Goal: Task Accomplishment & Management: Use online tool/utility

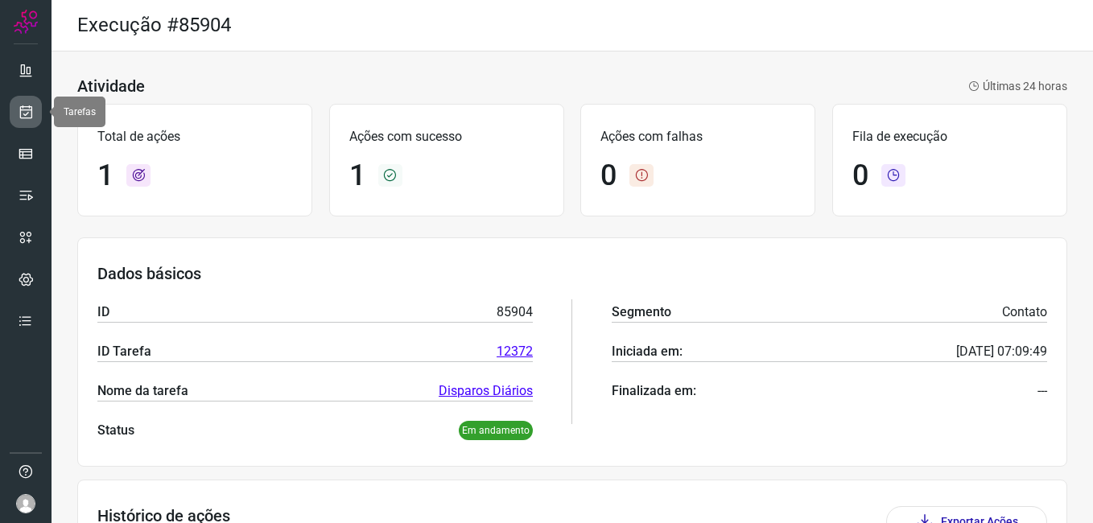
click at [28, 116] on icon at bounding box center [26, 112] width 17 height 16
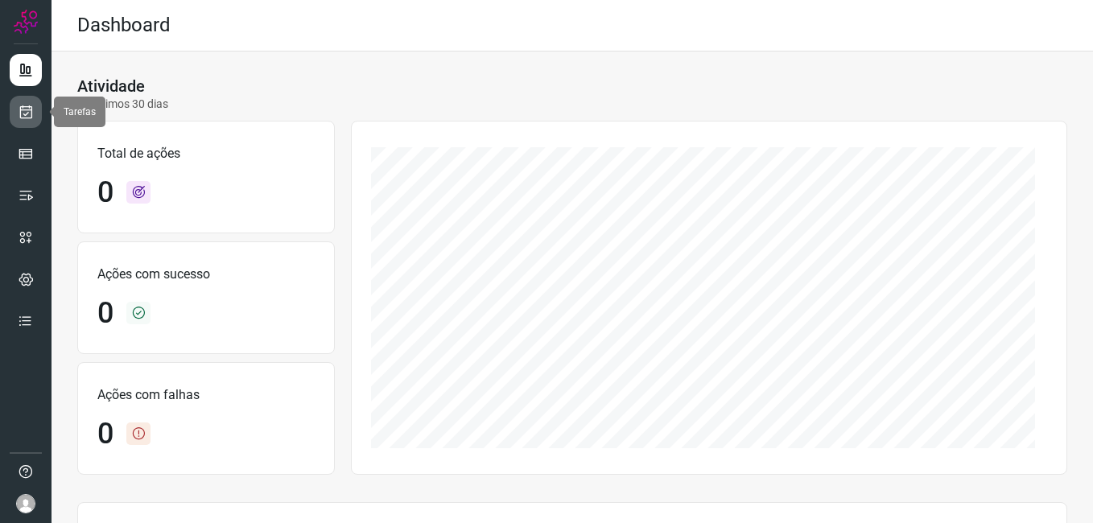
click at [27, 105] on icon at bounding box center [26, 112] width 17 height 16
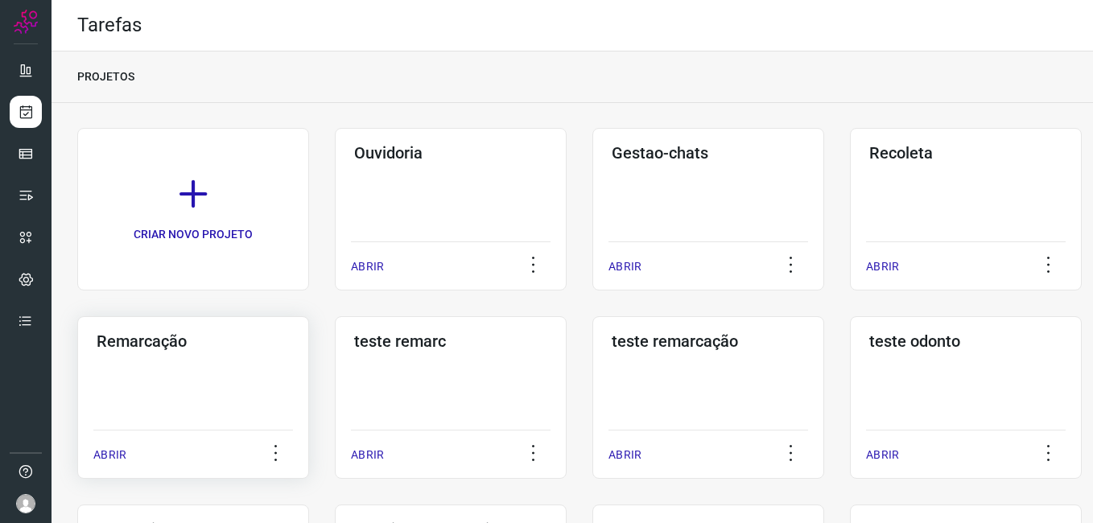
click at [157, 393] on div "Remarcação ABRIR" at bounding box center [193, 397] width 232 height 163
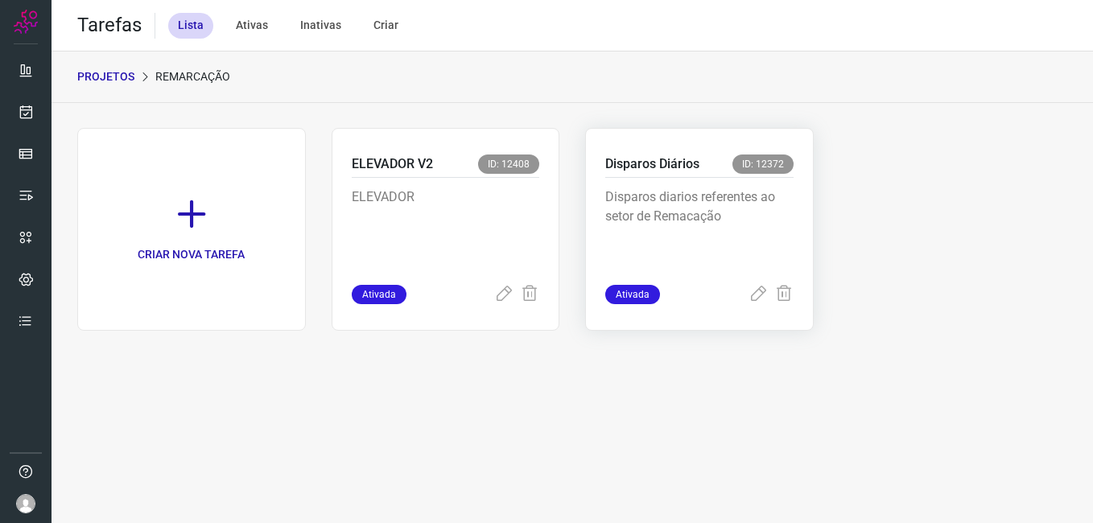
click at [758, 151] on div "Disparos Diários ID: 12372 Disparos diarios referentes ao setor de Remacação At…" at bounding box center [699, 229] width 228 height 203
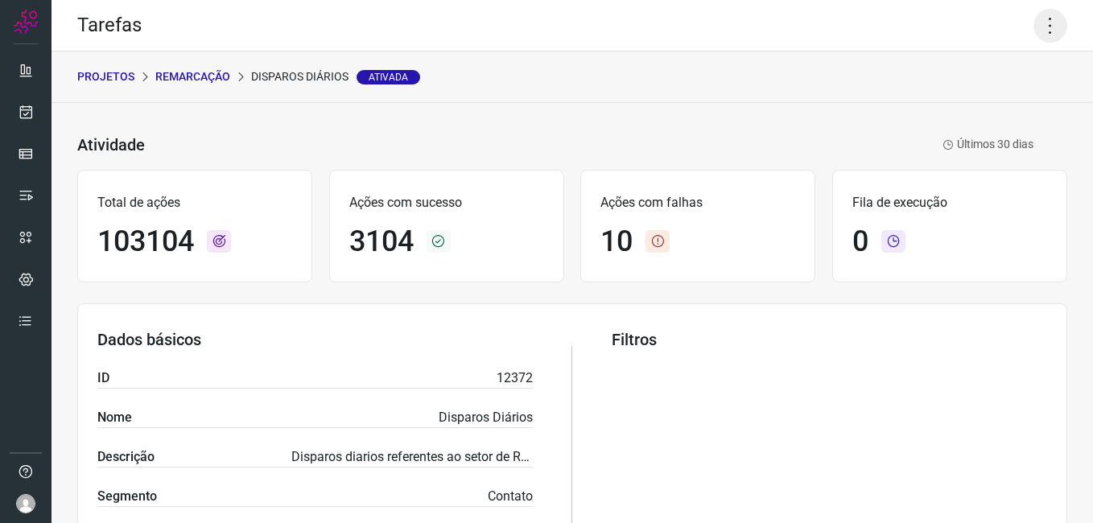
click at [1041, 33] on icon at bounding box center [1050, 26] width 34 height 34
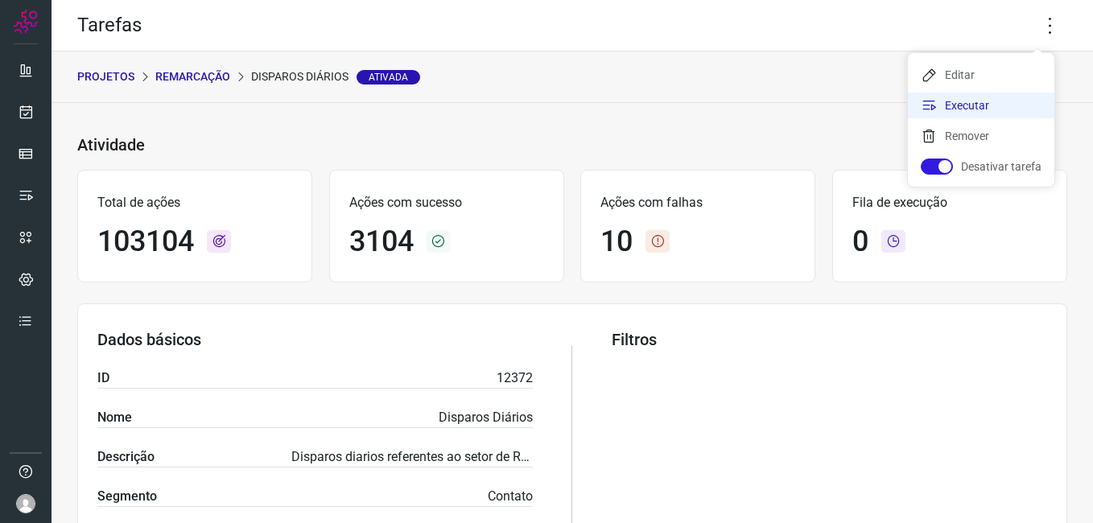
click at [1008, 101] on li "Executar" at bounding box center [981, 106] width 146 height 26
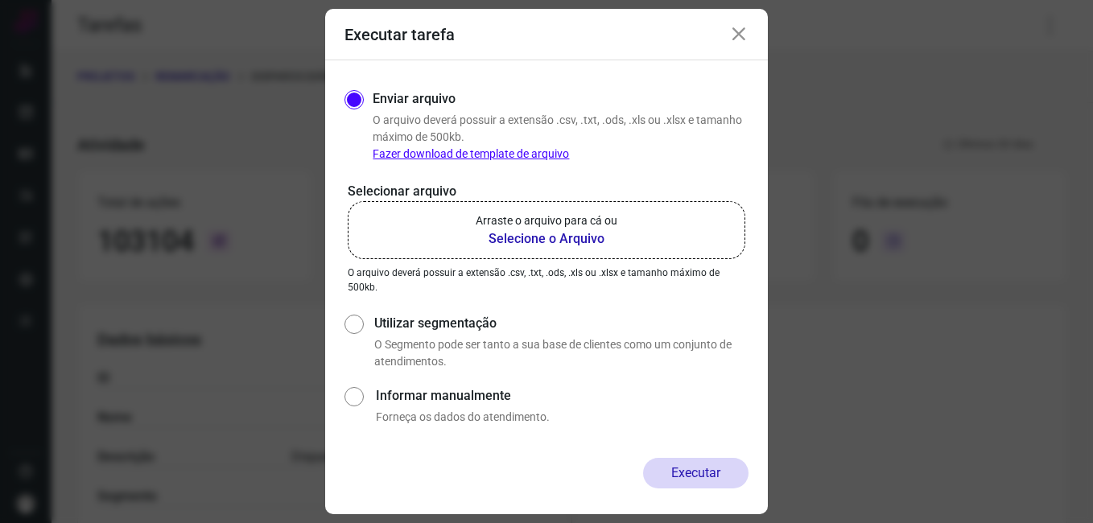
click at [529, 236] on b "Selecione o Arquivo" at bounding box center [546, 238] width 142 height 19
click at [0, 0] on input "Arraste o arquivo para cá ou Selecione o Arquivo" at bounding box center [0, 0] width 0 height 0
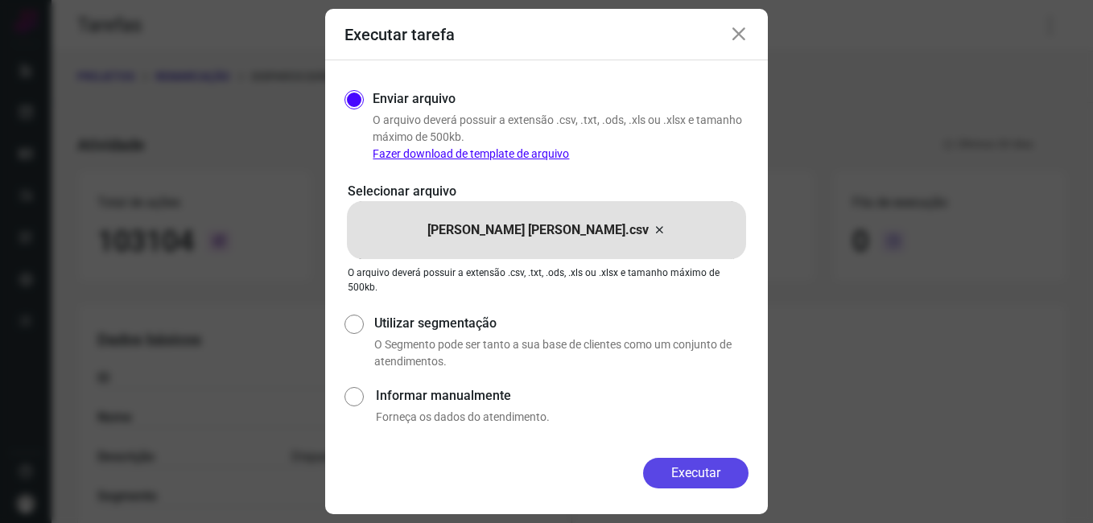
click at [718, 474] on button "Executar" at bounding box center [695, 473] width 105 height 31
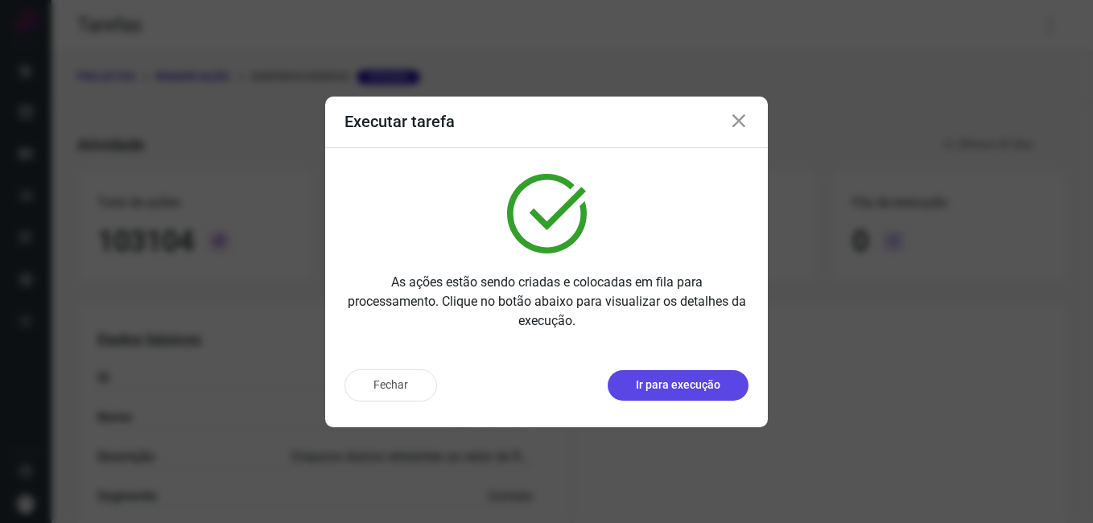
click at [690, 387] on p "Ir para execução" at bounding box center [678, 385] width 84 height 17
